Goal: Transaction & Acquisition: Purchase product/service

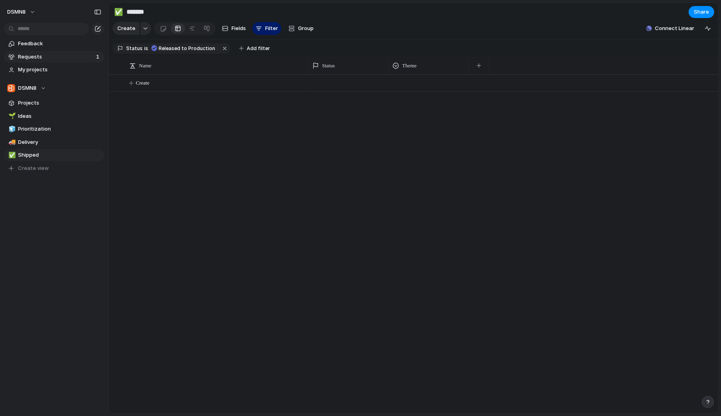
click at [50, 60] on span "Requests" at bounding box center [56, 57] width 76 height 8
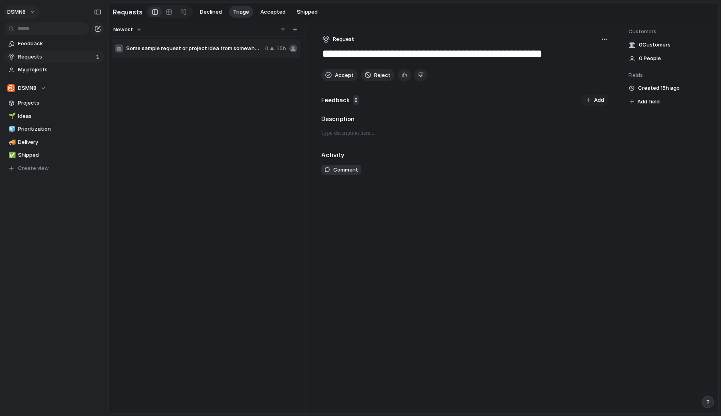
click at [32, 8] on button "DSMN8" at bounding box center [22, 12] width 36 height 13
click at [30, 32] on span "Settings" at bounding box center [29, 30] width 22 height 8
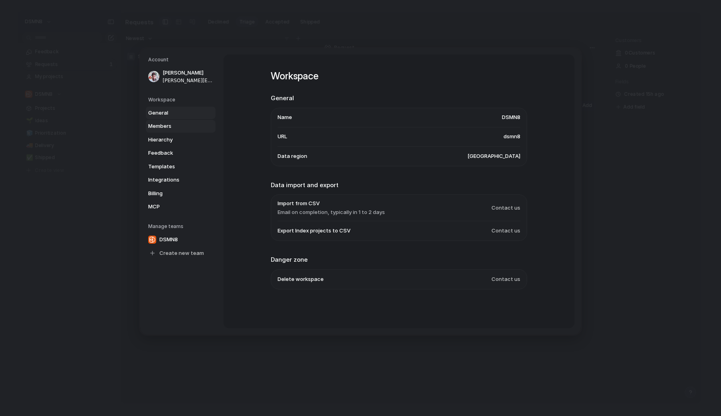
click at [166, 125] on span "Members" at bounding box center [173, 126] width 51 height 8
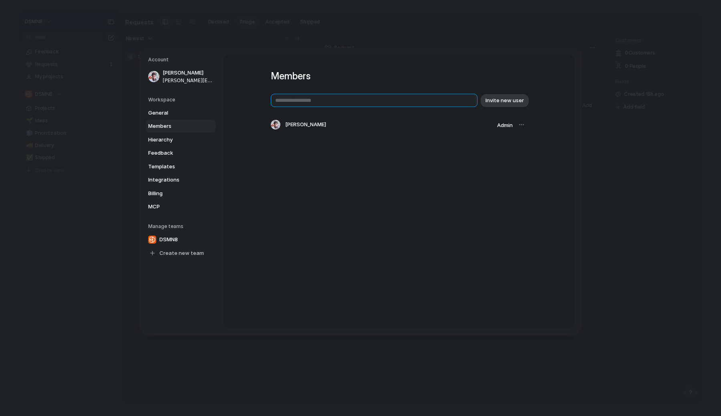
click at [393, 101] on input "text" at bounding box center [374, 100] width 207 height 13
type input "**********"
click at [506, 102] on span "Invite new user" at bounding box center [504, 101] width 38 height 8
click at [176, 179] on span "Integrations" at bounding box center [173, 180] width 51 height 8
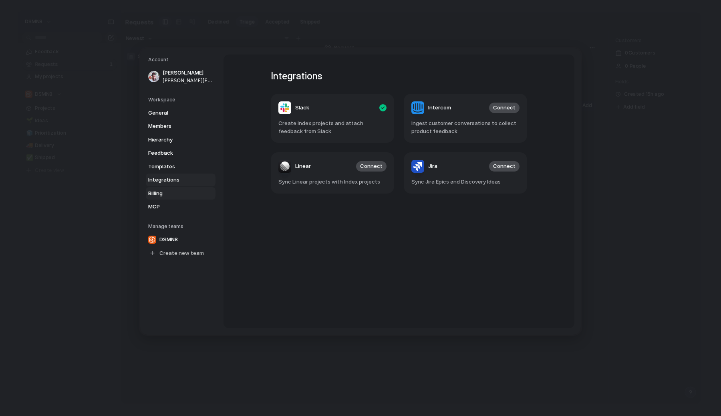
click at [175, 191] on span "Billing" at bounding box center [173, 193] width 51 height 8
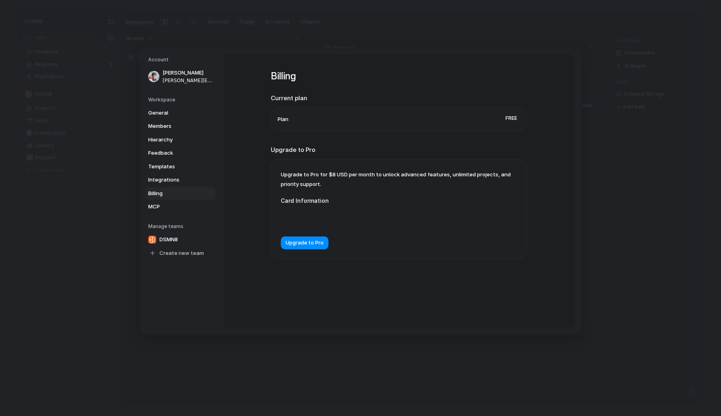
click at [360, 208] on com-1password-button at bounding box center [360, 208] width 0 height 0
click at [316, 246] on span "Upgrade to Pro" at bounding box center [305, 243] width 38 height 8
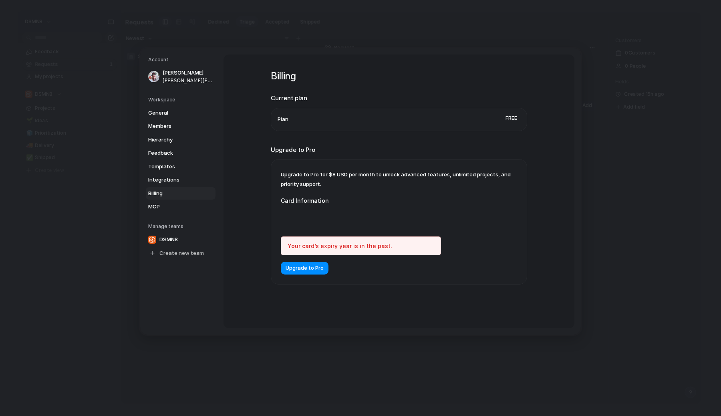
click at [301, 245] on div "Your card’s expiry year is in the past." at bounding box center [361, 245] width 160 height 19
click at [297, 244] on div "Your card’s expiry year is in the past." at bounding box center [361, 245] width 160 height 19
click at [408, 222] on iframe at bounding box center [360, 218] width 147 height 8
click at [476, 220] on div "Upgrade to Pro for $8 USD per month to unlock advanced features, unlimited proj…" at bounding box center [399, 221] width 256 height 125
click at [316, 266] on span "Upgrade to Pro" at bounding box center [305, 268] width 38 height 8
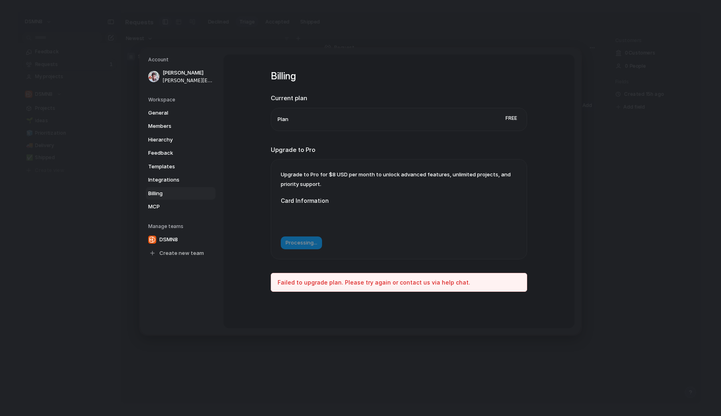
drag, startPoint x: 384, startPoint y: 282, endPoint x: 455, endPoint y: 282, distance: 71.7
click at [455, 282] on div "Failed to upgrade plan. Please try again or contact us via help chat." at bounding box center [399, 282] width 256 height 19
click at [405, 192] on form "Card Information Processing..." at bounding box center [361, 218] width 160 height 61
click at [350, 246] on form "Card Information Processing..." at bounding box center [361, 218] width 160 height 61
click at [362, 280] on div "Failed to upgrade plan. Please try again or contact us via help chat." at bounding box center [399, 282] width 256 height 19
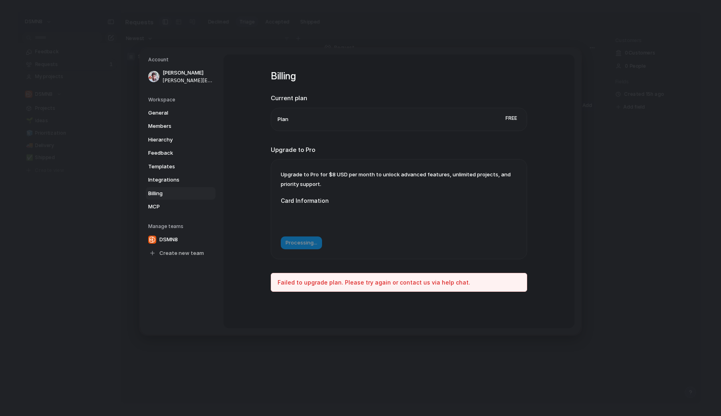
click at [405, 283] on div "Failed to upgrade plan. Please try again or contact us via help chat." at bounding box center [399, 282] width 256 height 19
click at [437, 281] on div "Failed to upgrade plan. Please try again or contact us via help chat." at bounding box center [399, 282] width 256 height 19
click at [441, 280] on div "Failed to upgrade plan. Please try again or contact us via help chat." at bounding box center [399, 282] width 256 height 19
click at [535, 115] on div "Billing Current plan Plan Free Upgrade to Pro Upgrade to Pro for $8 USD per mon…" at bounding box center [398, 191] width 351 height 274
click at [180, 177] on span "Integrations" at bounding box center [173, 180] width 51 height 8
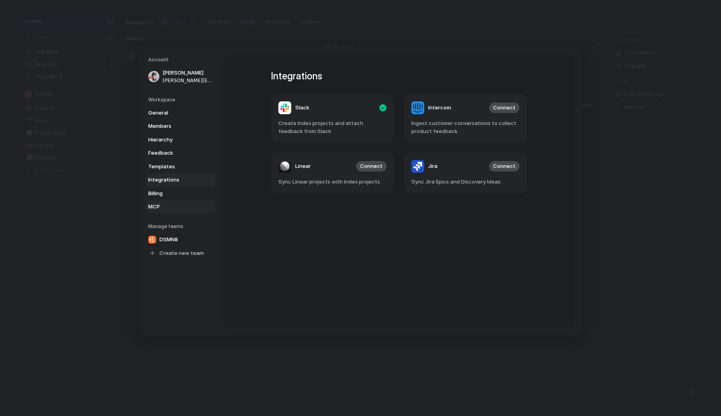
click at [175, 211] on link "MCP" at bounding box center [181, 206] width 70 height 13
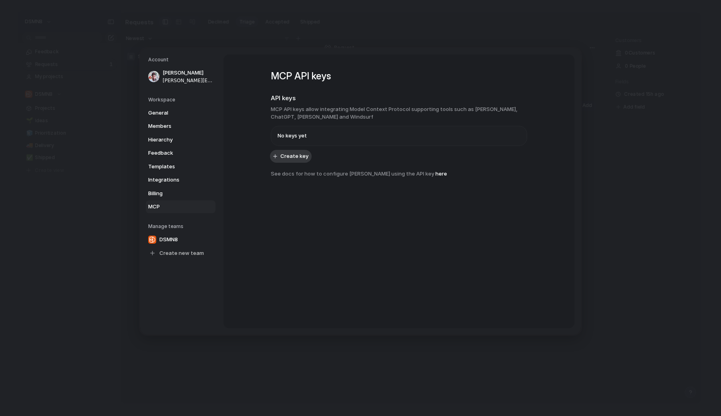
click at [178, 201] on link "MCP" at bounding box center [181, 206] width 70 height 13
click at [178, 188] on link "Billing" at bounding box center [181, 193] width 70 height 13
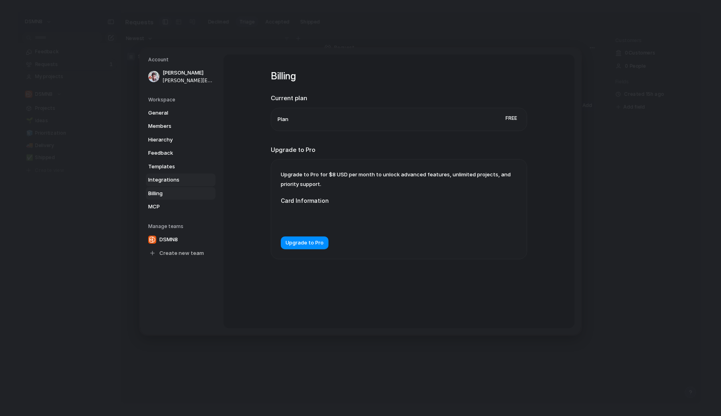
click at [179, 177] on span "Integrations" at bounding box center [173, 180] width 51 height 8
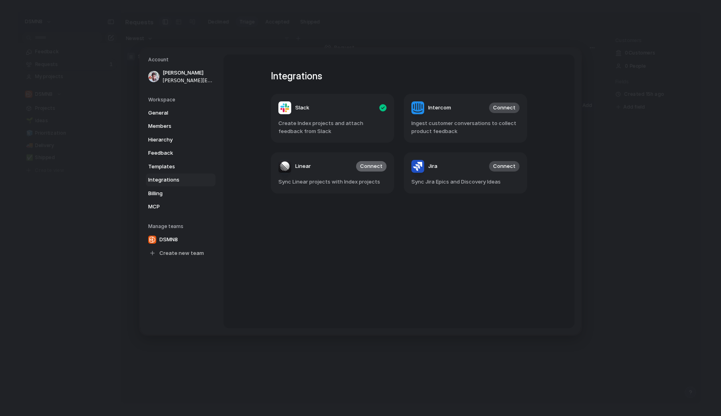
click at [371, 168] on span "Connect" at bounding box center [371, 166] width 22 height 8
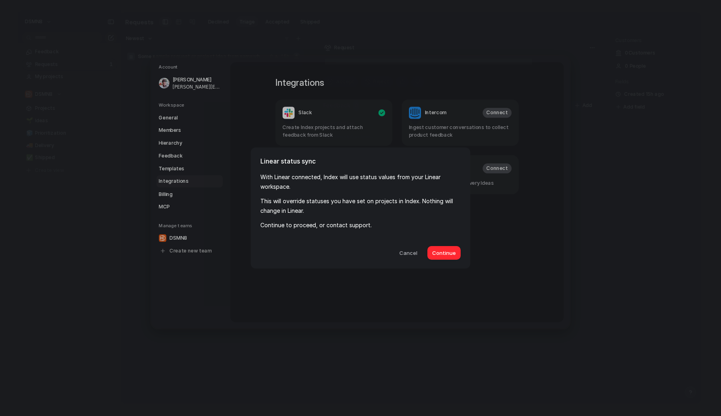
click at [447, 253] on span "Continue" at bounding box center [444, 253] width 24 height 8
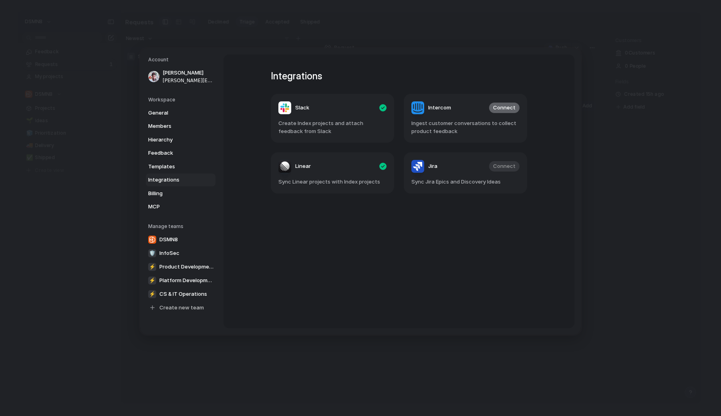
click at [502, 107] on span "Connect" at bounding box center [504, 108] width 22 height 8
click at [187, 121] on link "Members" at bounding box center [181, 126] width 70 height 13
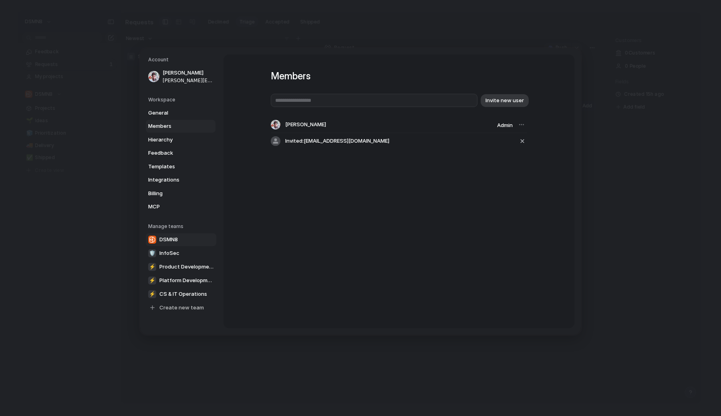
click at [176, 244] on link "DSMN8" at bounding box center [181, 239] width 70 height 13
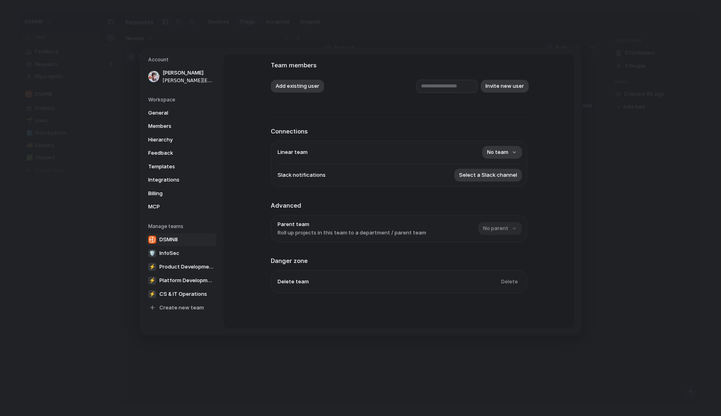
scroll to position [50, 0]
click at [505, 147] on span "No team" at bounding box center [497, 151] width 21 height 8
click at [538, 145] on div "🛡 InfoSec ⚡ Product Development ⚡ Platform Development ⚡ CS & IT Operations" at bounding box center [360, 208] width 721 height 416
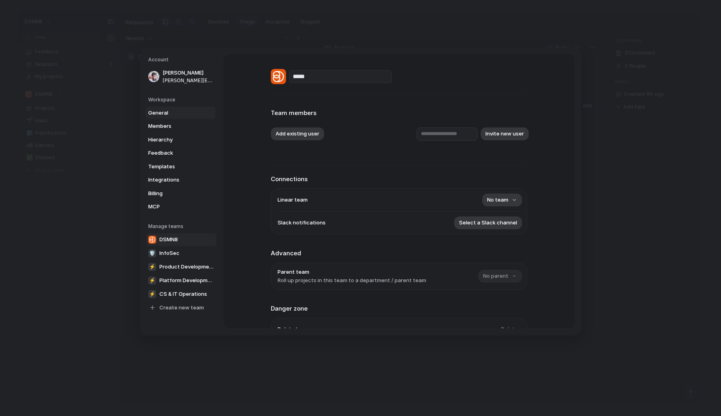
click at [167, 111] on span "General" at bounding box center [173, 113] width 51 height 8
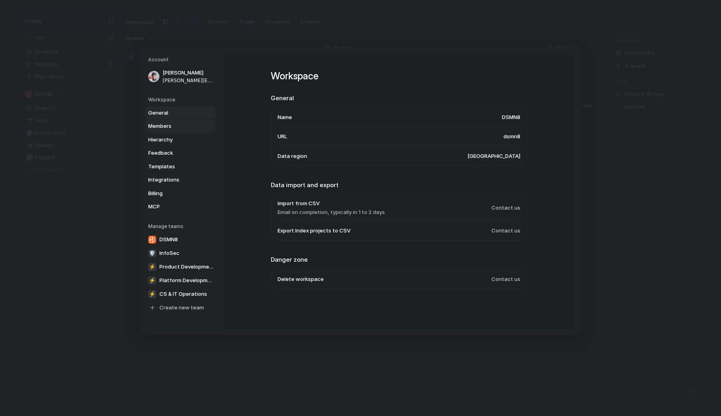
click at [169, 124] on span "Members" at bounding box center [173, 126] width 51 height 8
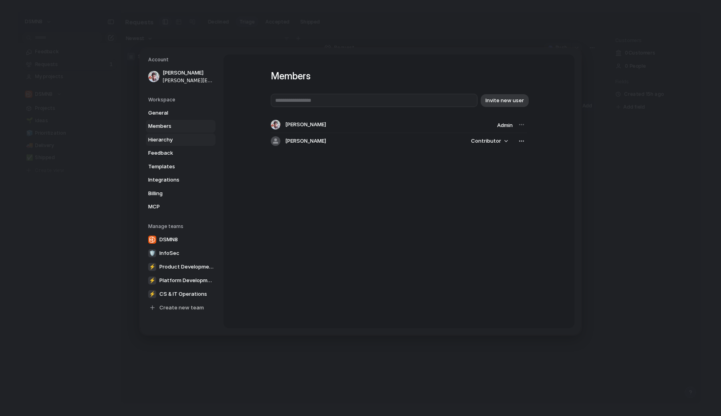
click at [171, 137] on span "Hierarchy" at bounding box center [173, 139] width 51 height 8
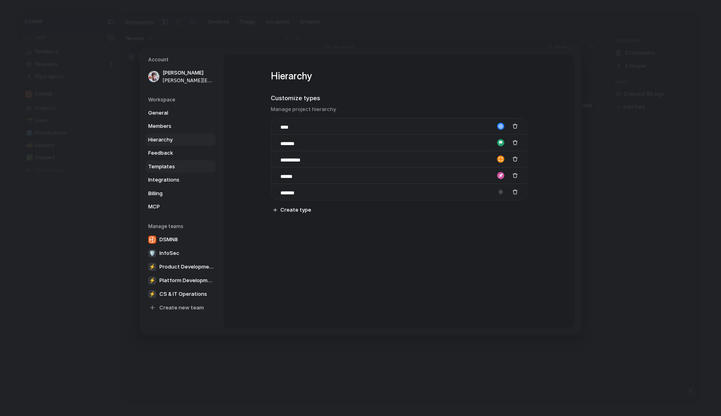
click at [172, 162] on span "Templates" at bounding box center [173, 166] width 51 height 8
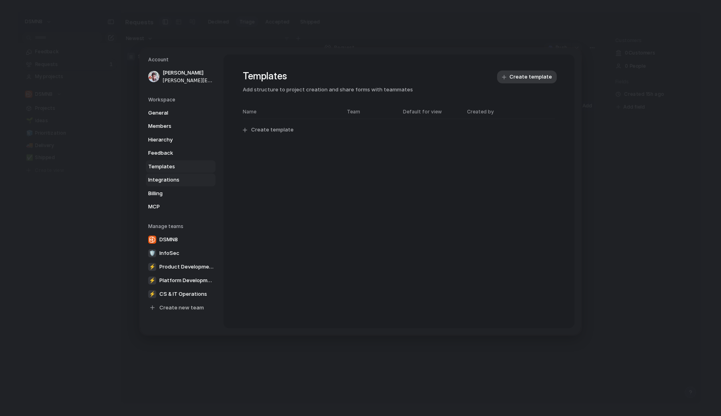
click at [174, 184] on link "Integrations" at bounding box center [181, 179] width 70 height 13
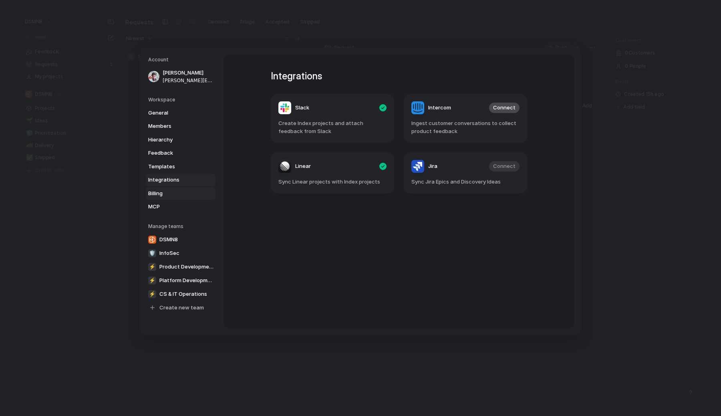
click at [173, 193] on span "Billing" at bounding box center [173, 193] width 51 height 8
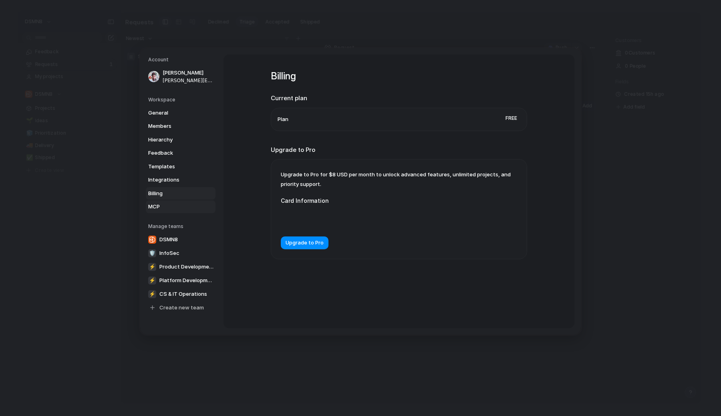
click at [173, 207] on span "MCP" at bounding box center [173, 207] width 51 height 8
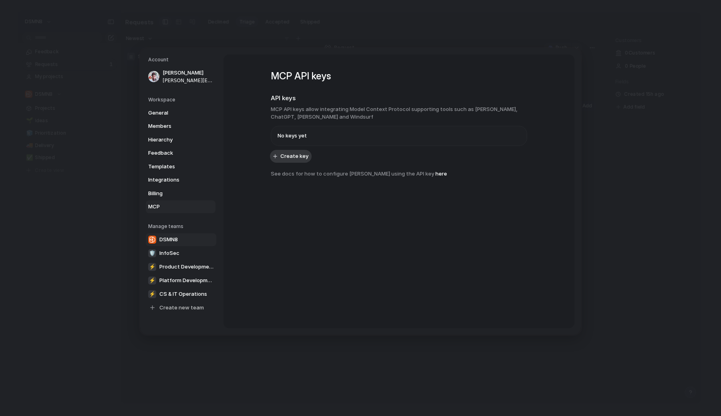
click at [175, 238] on span "DSMN8" at bounding box center [168, 240] width 18 height 8
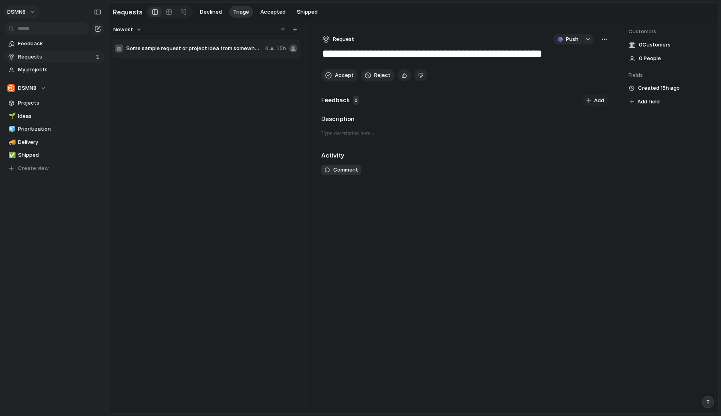
click at [24, 14] on span "DSMN8" at bounding box center [16, 12] width 18 height 8
click at [38, 32] on span "Settings" at bounding box center [29, 30] width 22 height 8
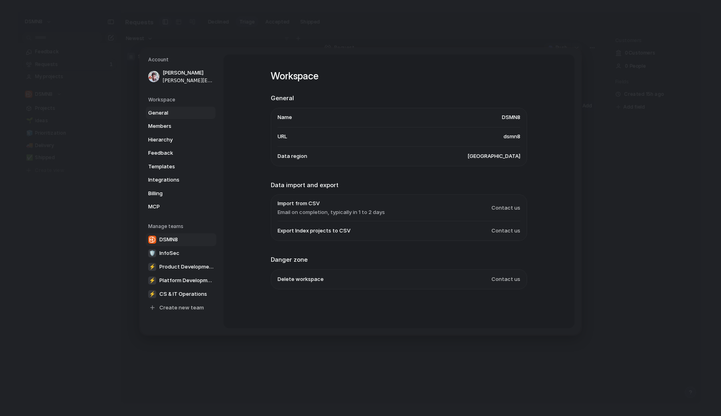
click at [181, 238] on link "DSMN8" at bounding box center [181, 239] width 70 height 13
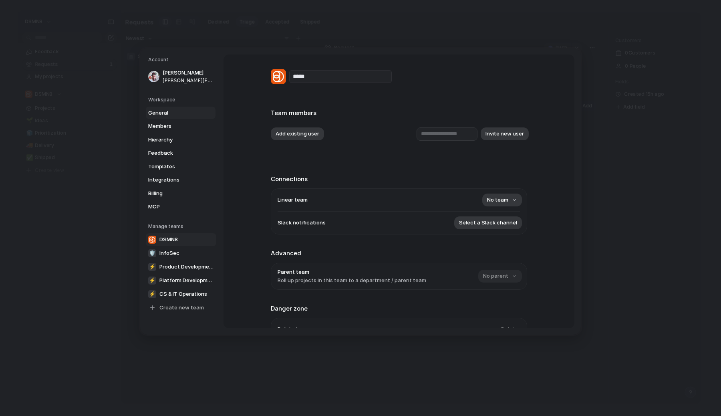
click at [185, 112] on span "General" at bounding box center [173, 113] width 51 height 8
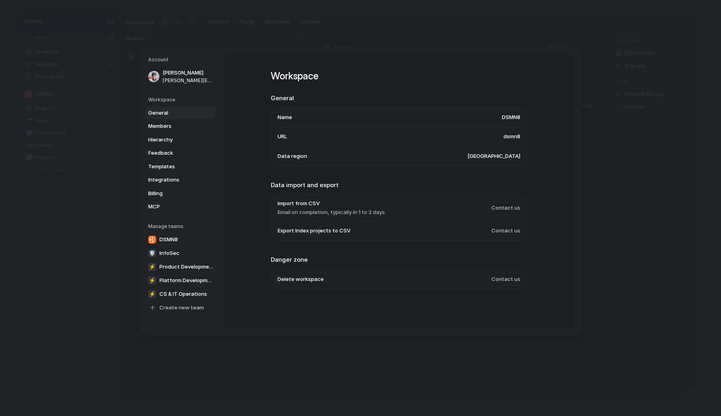
click at [168, 119] on div "General Members Hierarchy Feedback Templates Integrations Billing MCP" at bounding box center [181, 159] width 67 height 107
click at [188, 79] on span "[PERSON_NAME][EMAIL_ADDRESS][PERSON_NAME][DOMAIN_NAME]" at bounding box center [188, 80] width 51 height 7
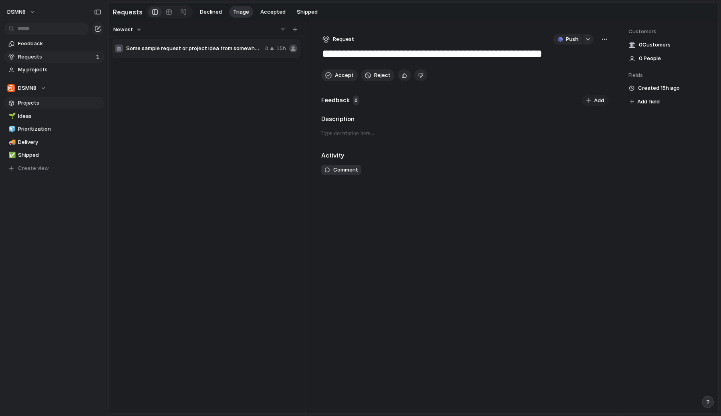
click at [46, 107] on link "Projects" at bounding box center [54, 103] width 100 height 12
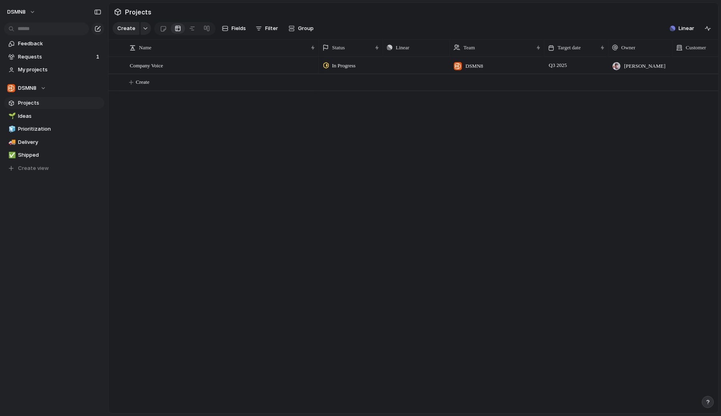
drag, startPoint x: 534, startPoint y: 48, endPoint x: 447, endPoint y: 48, distance: 86.5
click at [447, 48] on div at bounding box center [449, 47] width 4 height 17
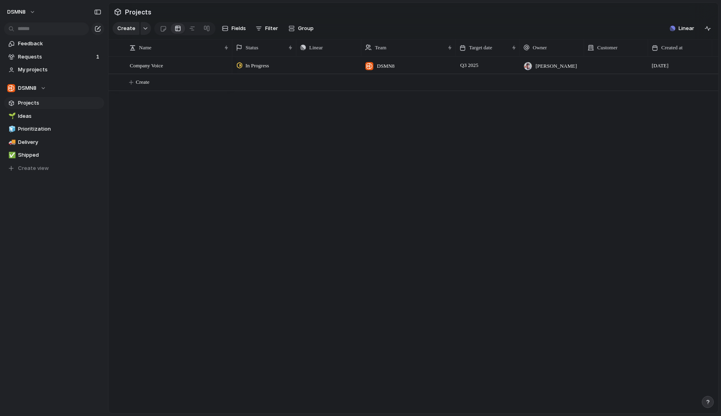
drag, startPoint x: 317, startPoint y: 50, endPoint x: 240, endPoint y: 49, distance: 76.5
click at [234, 49] on div at bounding box center [232, 47] width 4 height 17
click at [87, 13] on div "DSMN8" at bounding box center [54, 10] width 108 height 21
click at [32, 14] on button "DSMN8" at bounding box center [22, 12] width 36 height 13
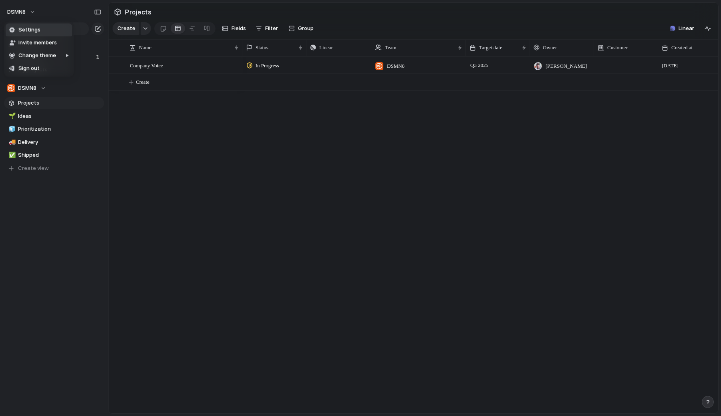
click at [40, 34] on li "Settings" at bounding box center [39, 30] width 66 height 13
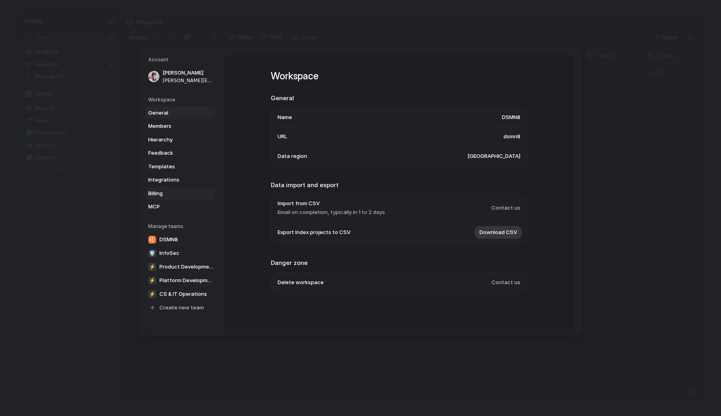
click at [174, 188] on link "Billing" at bounding box center [181, 193] width 70 height 13
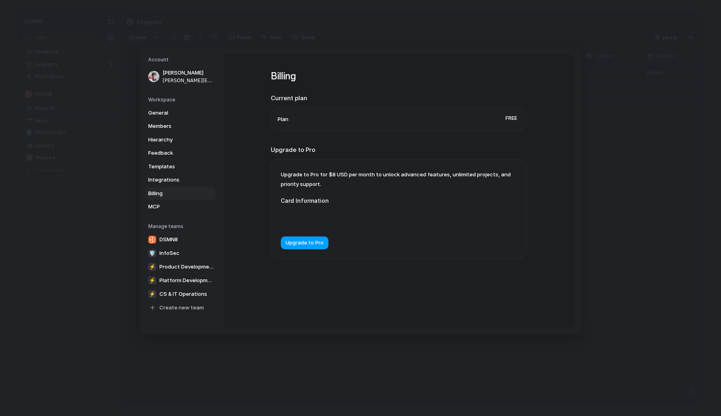
click at [313, 247] on button "Upgrade to Pro" at bounding box center [305, 242] width 48 height 13
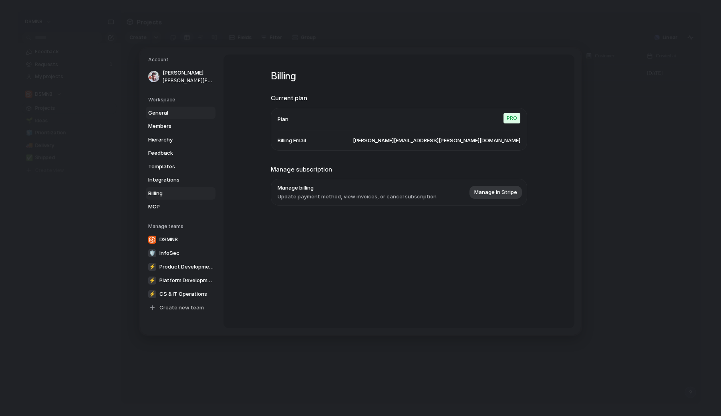
click at [191, 109] on span "General" at bounding box center [173, 113] width 51 height 8
